Goal: Answer question/provide support: Share knowledge or assist other users

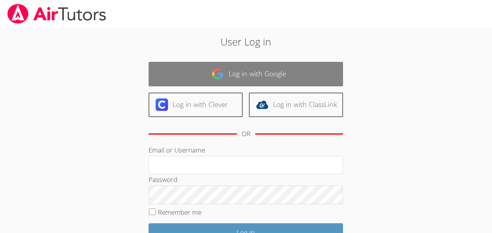
click at [272, 68] on link "Log in with Google" at bounding box center [246, 74] width 195 height 25
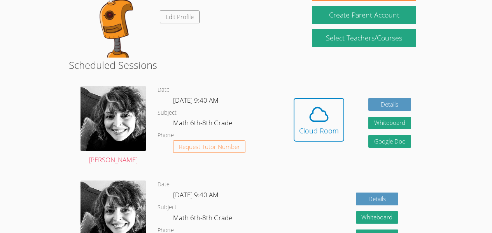
scroll to position [147, 0]
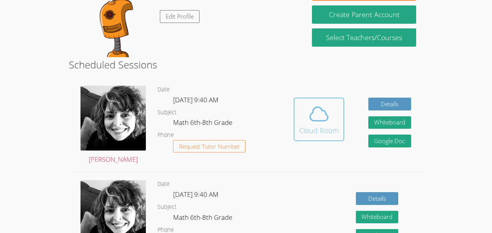
click at [326, 127] on div "Cloud Room" at bounding box center [319, 130] width 40 height 11
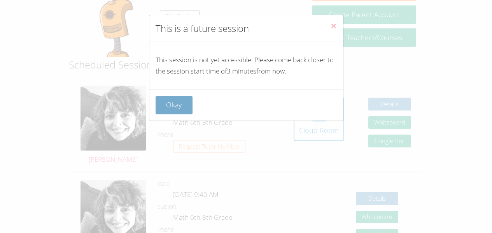
click at [174, 100] on button "Okay" at bounding box center [174, 105] width 37 height 18
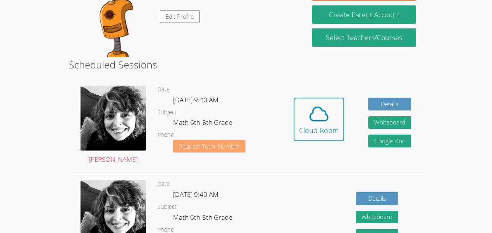
click at [198, 141] on button "Request Tutor Number" at bounding box center [209, 146] width 73 height 13
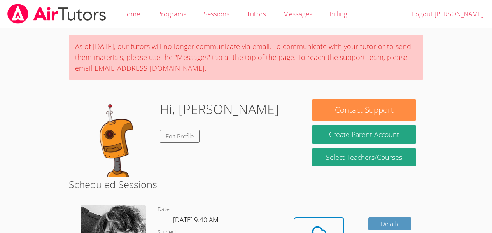
scroll to position [120, 0]
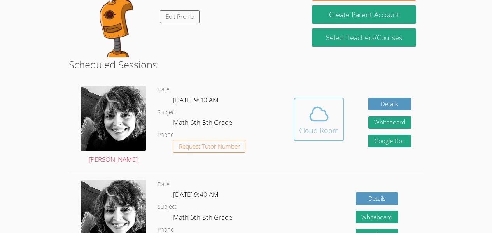
click at [321, 131] on div "Cloud Room" at bounding box center [319, 130] width 40 height 11
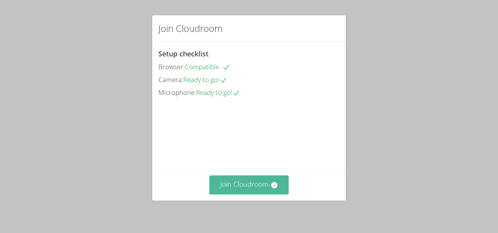
click at [234, 187] on button "Join Cloudroom" at bounding box center [249, 184] width 80 height 19
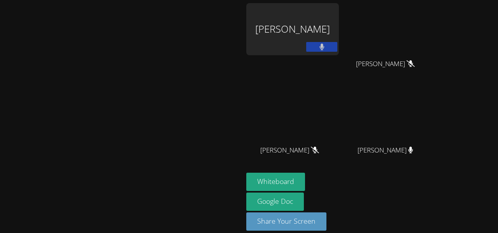
click at [234, 187] on div at bounding box center [121, 187] width 237 height 31
click at [337, 46] on button at bounding box center [321, 47] width 31 height 10
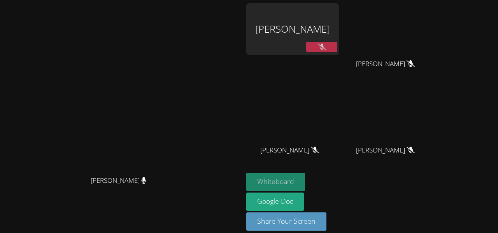
click at [305, 177] on button "Whiteboard" at bounding box center [275, 182] width 59 height 18
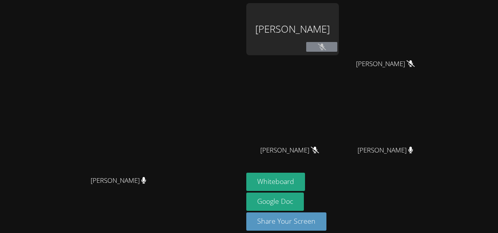
drag, startPoint x: 372, startPoint y: 50, endPoint x: 438, endPoint y: 51, distance: 66.2
click at [435, 51] on div "Melvin Hoenes Tiul Odarly Monteagdo-Rodriguez Odarly Monteagdo-Rodriguez Albin …" at bounding box center [340, 88] width 188 height 170
drag, startPoint x: 438, startPoint y: 51, endPoint x: 310, endPoint y: 74, distance: 129.7
click at [310, 74] on div "Melvin Hoenes Tiul" at bounding box center [292, 44] width 93 height 83
click at [337, 51] on button at bounding box center [321, 47] width 31 height 10
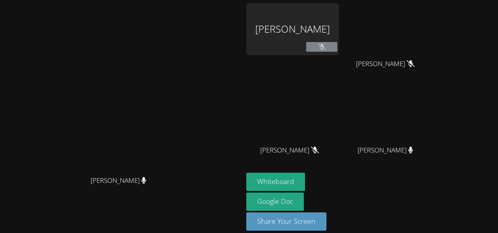
click at [326, 46] on icon at bounding box center [322, 47] width 8 height 7
click at [337, 43] on button at bounding box center [321, 47] width 31 height 10
click at [337, 42] on button at bounding box center [321, 47] width 31 height 10
click at [337, 45] on button at bounding box center [321, 47] width 31 height 10
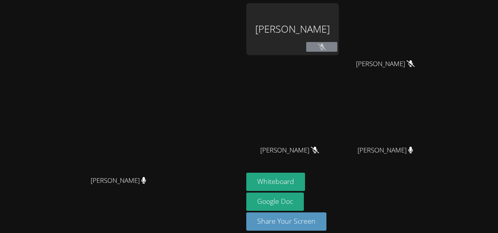
click at [337, 46] on button at bounding box center [321, 47] width 31 height 10
click at [337, 48] on button at bounding box center [321, 47] width 31 height 10
click at [435, 150] on div "[PERSON_NAME]" at bounding box center [388, 157] width 93 height 31
click at [435, 141] on video at bounding box center [388, 115] width 93 height 52
click at [435, 146] on div "[PERSON_NAME]" at bounding box center [388, 157] width 93 height 31
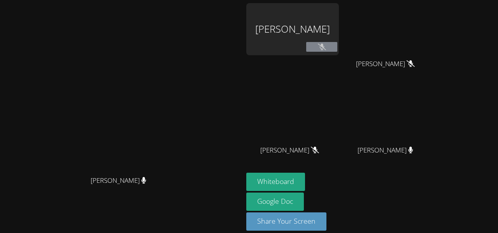
click at [435, 141] on video at bounding box center [388, 115] width 93 height 52
click at [413, 149] on span "[PERSON_NAME]" at bounding box center [386, 150] width 56 height 11
click at [180, 158] on video at bounding box center [121, 105] width 117 height 133
click at [326, 44] on icon at bounding box center [322, 47] width 8 height 7
click at [324, 44] on icon at bounding box center [321, 47] width 5 height 7
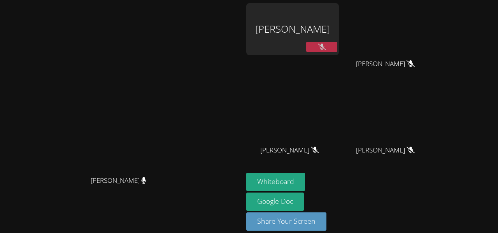
click at [339, 41] on div "[PERSON_NAME]" at bounding box center [292, 29] width 93 height 52
click at [337, 43] on button at bounding box center [321, 47] width 31 height 10
click at [337, 53] on div at bounding box center [321, 48] width 31 height 12
click at [337, 50] on button at bounding box center [321, 47] width 31 height 10
click at [180, 39] on video at bounding box center [121, 105] width 117 height 133
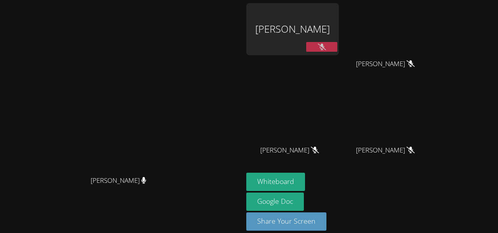
click at [180, 40] on video at bounding box center [121, 105] width 117 height 133
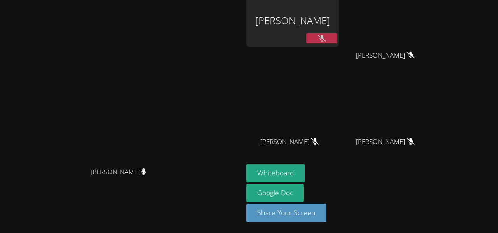
scroll to position [9, 0]
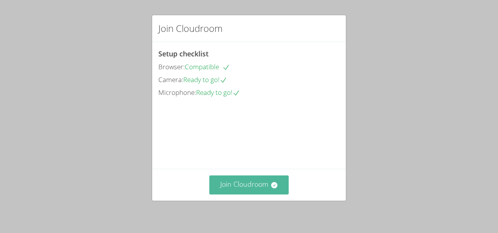
click at [271, 184] on icon at bounding box center [274, 185] width 6 height 6
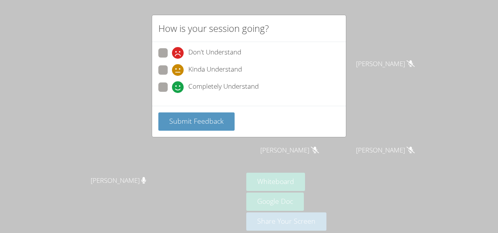
click at [172, 93] on span at bounding box center [172, 93] width 0 height 0
click at [172, 87] on input "Completely Understand" at bounding box center [175, 85] width 7 height 7
radio input "true"
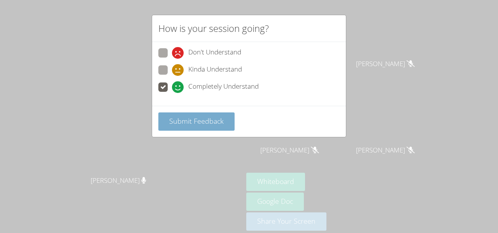
click at [202, 127] on button "Submit Feedback" at bounding box center [196, 121] width 76 height 18
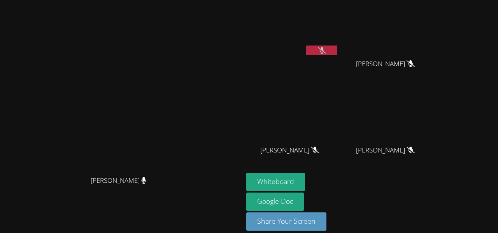
drag, startPoint x: 449, startPoint y: 132, endPoint x: 446, endPoint y: 104, distance: 28.5
click at [435, 104] on video at bounding box center [388, 115] width 93 height 52
click at [337, 52] on button at bounding box center [321, 51] width 31 height 10
